Goal: Information Seeking & Learning: Learn about a topic

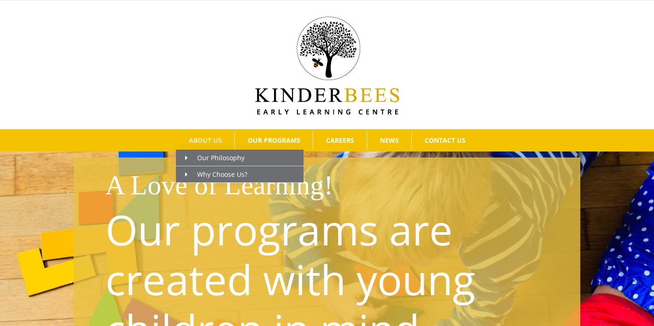
click at [210, 141] on span "ABOUT US" at bounding box center [205, 140] width 33 height 6
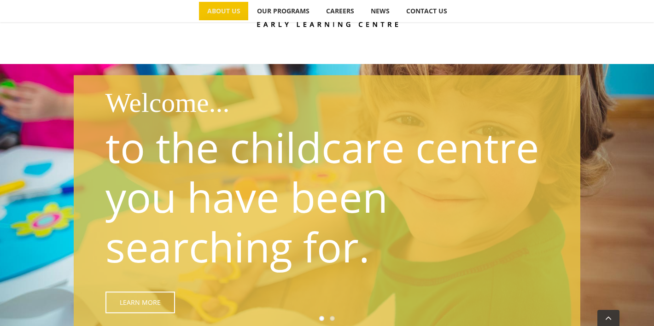
scroll to position [146, 0]
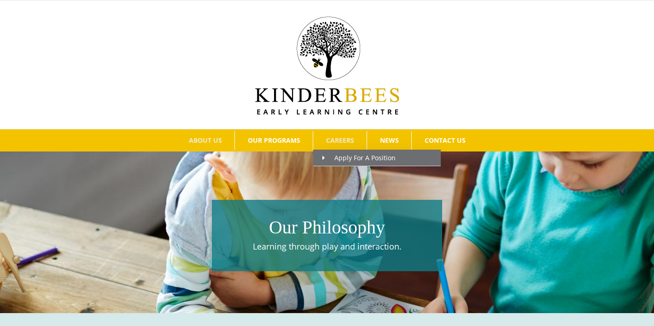
click at [336, 142] on span "CAREERS" at bounding box center [340, 140] width 28 height 6
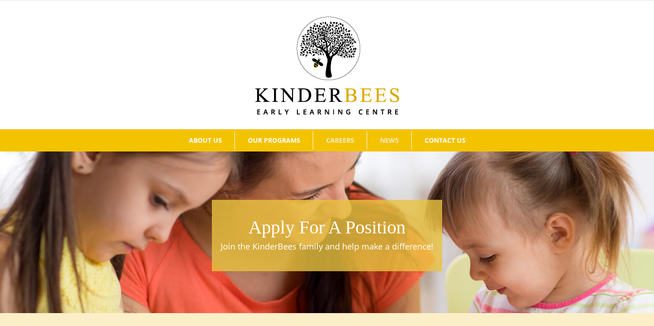
click at [401, 134] on link "NEWS" at bounding box center [389, 140] width 44 height 18
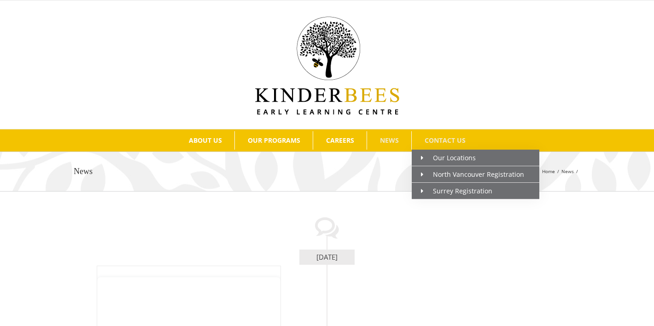
click at [438, 134] on link "CONTACT US" at bounding box center [445, 140] width 66 height 18
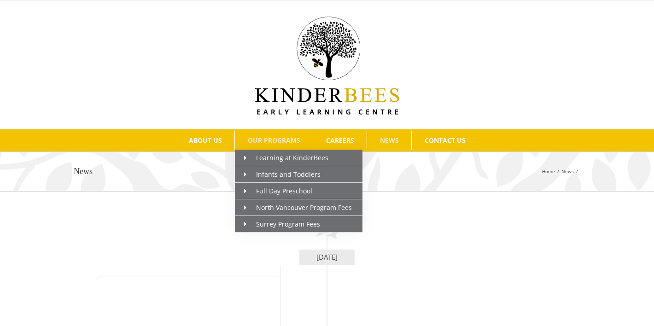
click at [278, 142] on span "OUR PROGRAMS" at bounding box center [274, 140] width 53 height 6
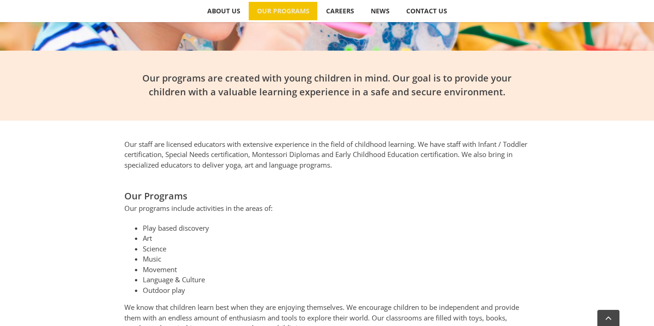
scroll to position [396, 0]
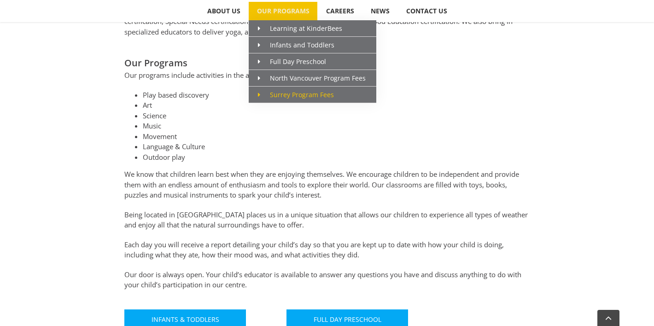
click at [283, 97] on span "Surrey Program Fees" at bounding box center [296, 94] width 76 height 9
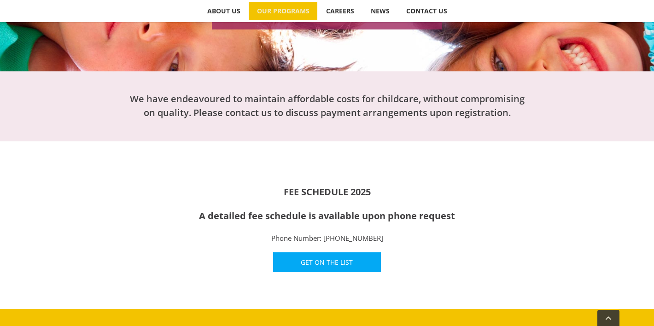
scroll to position [177, 0]
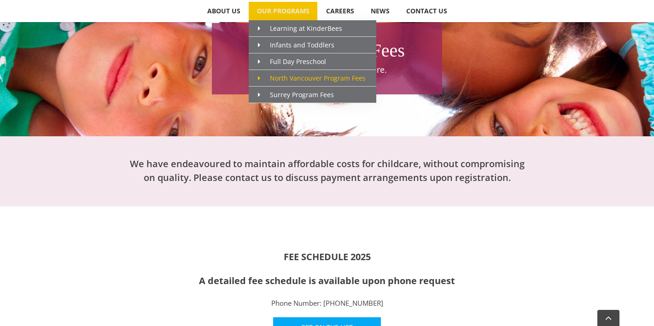
click at [279, 78] on span "North Vancouver Program Fees" at bounding box center [312, 78] width 108 height 9
